Goal: Contribute content: Contribute content

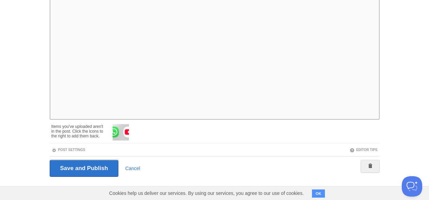
scroll to position [125, 0]
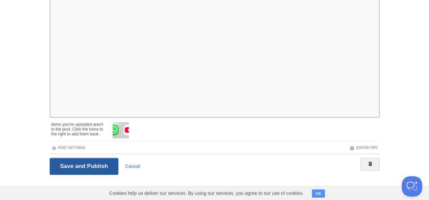
click at [97, 160] on input "Save and Publish" at bounding box center [84, 166] width 69 height 17
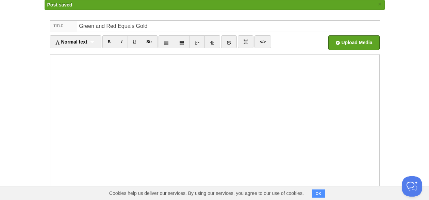
scroll to position [0, 0]
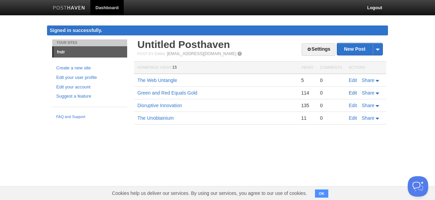
click at [351, 93] on link "Edit" at bounding box center [352, 92] width 8 height 5
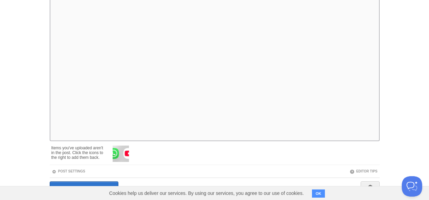
scroll to position [125, 0]
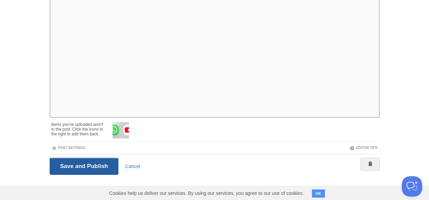
click at [79, 168] on input "Save and Publish" at bounding box center [84, 166] width 69 height 17
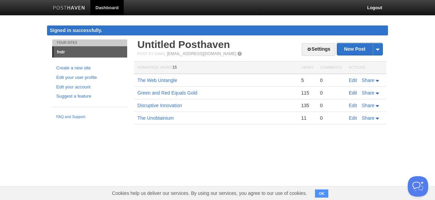
click at [354, 90] on link "Edit" at bounding box center [352, 92] width 8 height 5
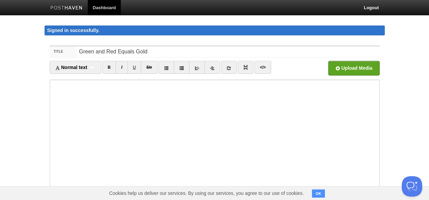
scroll to position [125, 0]
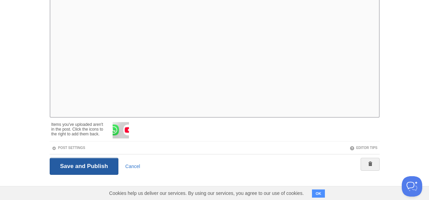
click at [93, 161] on input "Save and Publish" at bounding box center [84, 166] width 69 height 17
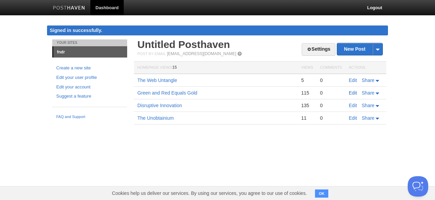
click at [351, 94] on link "Edit" at bounding box center [352, 92] width 8 height 5
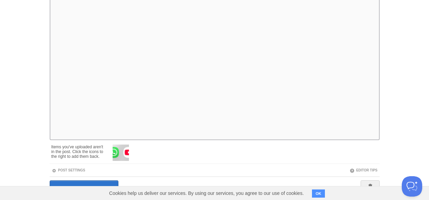
scroll to position [125, 0]
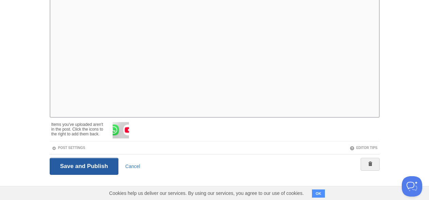
click at [100, 170] on input "Save and Publish" at bounding box center [84, 166] width 69 height 17
